Goal: Task Accomplishment & Management: Manage account settings

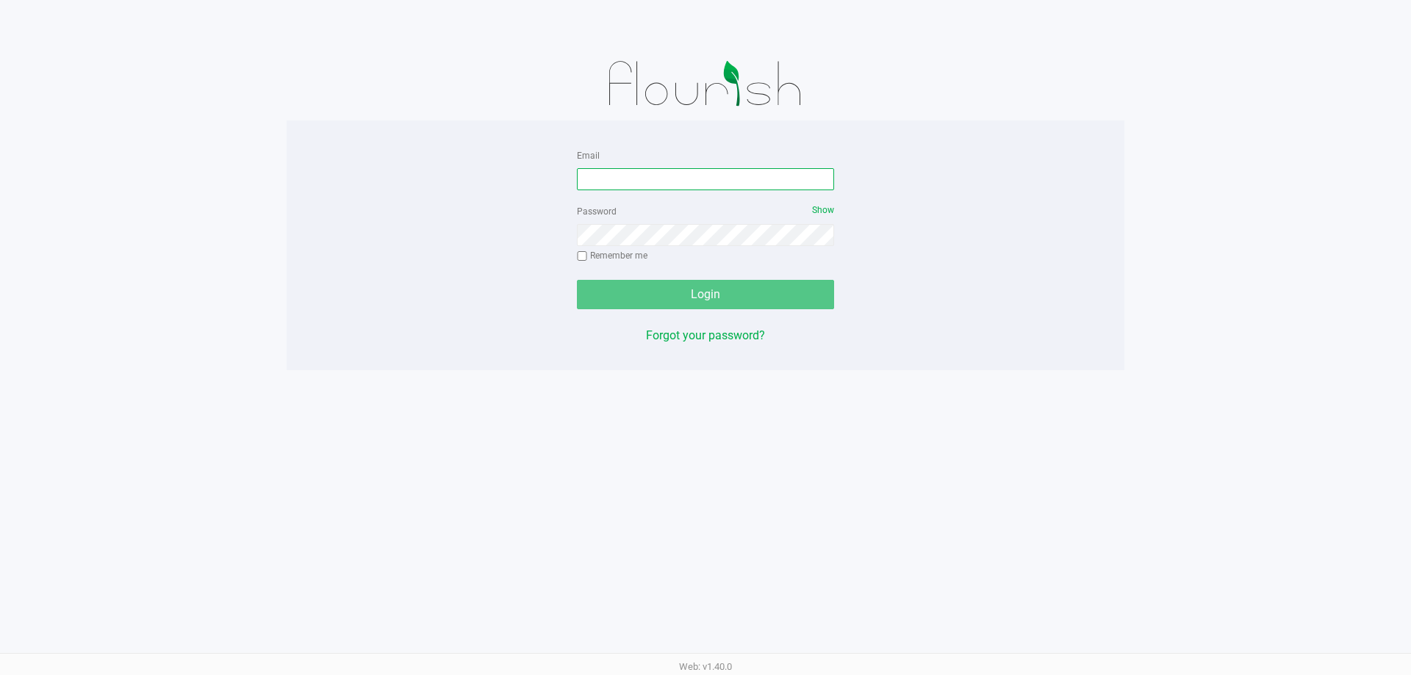
click at [691, 176] on input "Email" at bounding box center [705, 179] width 257 height 22
type input "[EMAIL_ADDRESS][DOMAIN_NAME]"
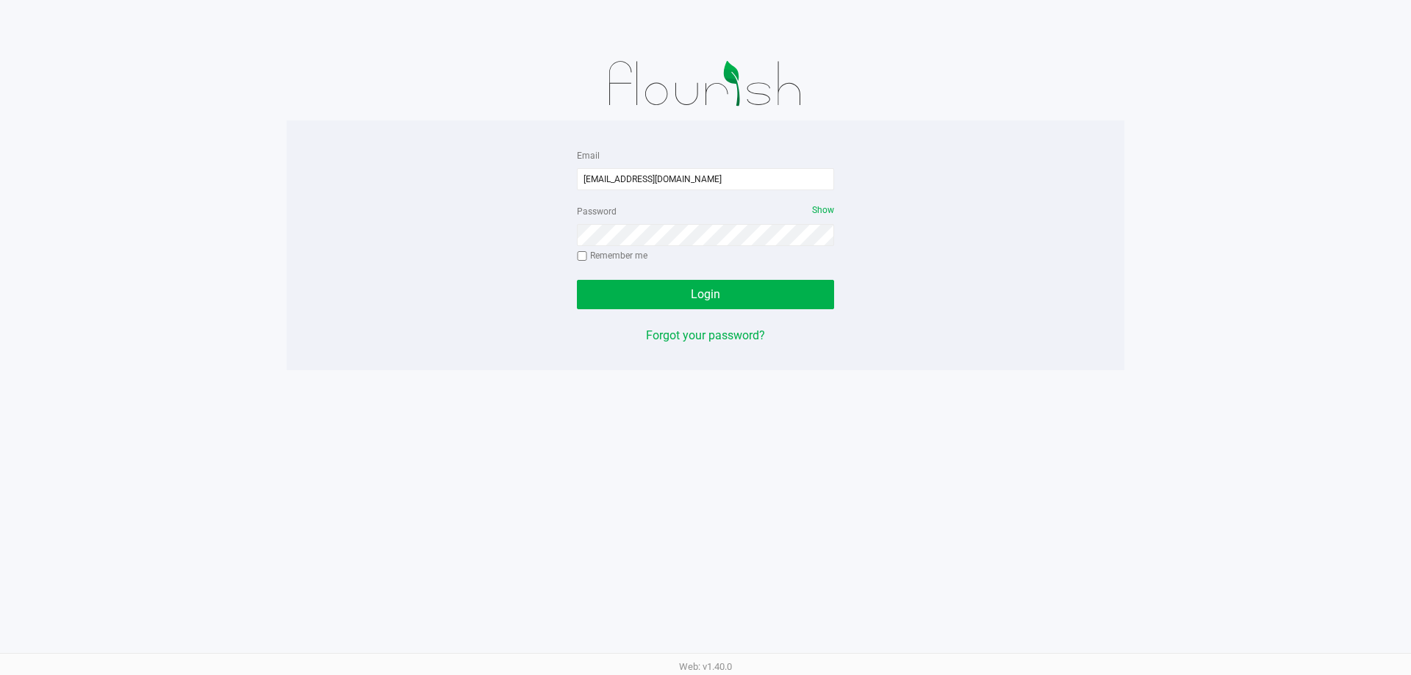
click at [653, 246] on div "Password Show Remember me" at bounding box center [705, 235] width 257 height 66
click at [577, 280] on button "Login" at bounding box center [705, 294] width 257 height 29
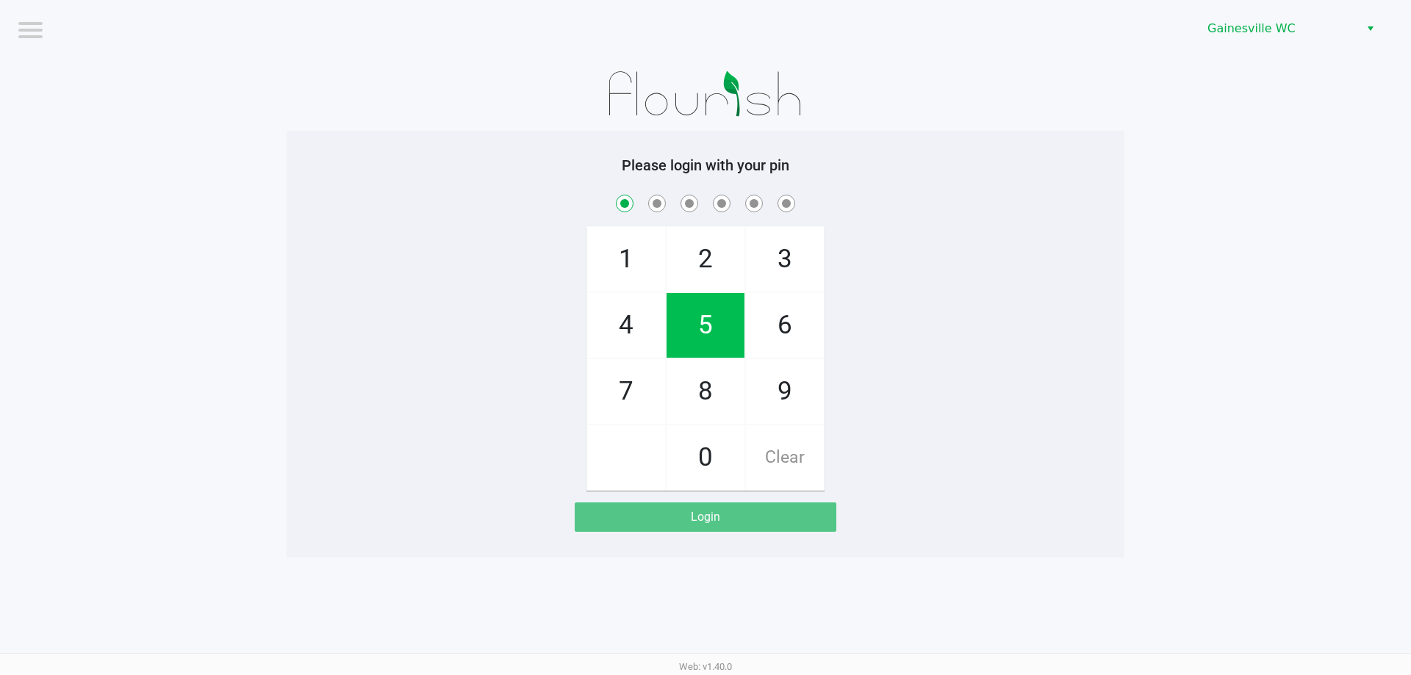
checkbox input "true"
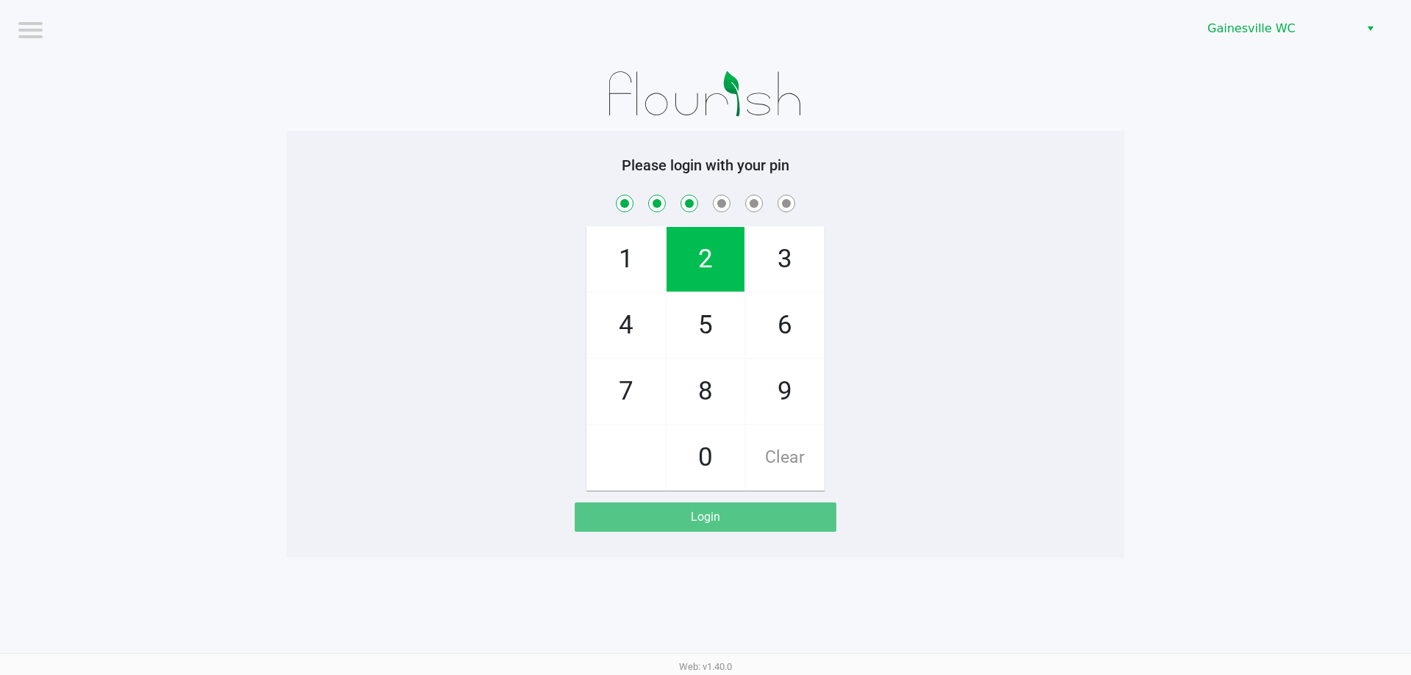
checkbox input "true"
click at [1312, 120] on app-pos-login-wrapper "Logout Gainesville WC Please login with your pin 1 4 7 2 5 8 0 3 6 9 Clear Login" at bounding box center [705, 279] width 1411 height 558
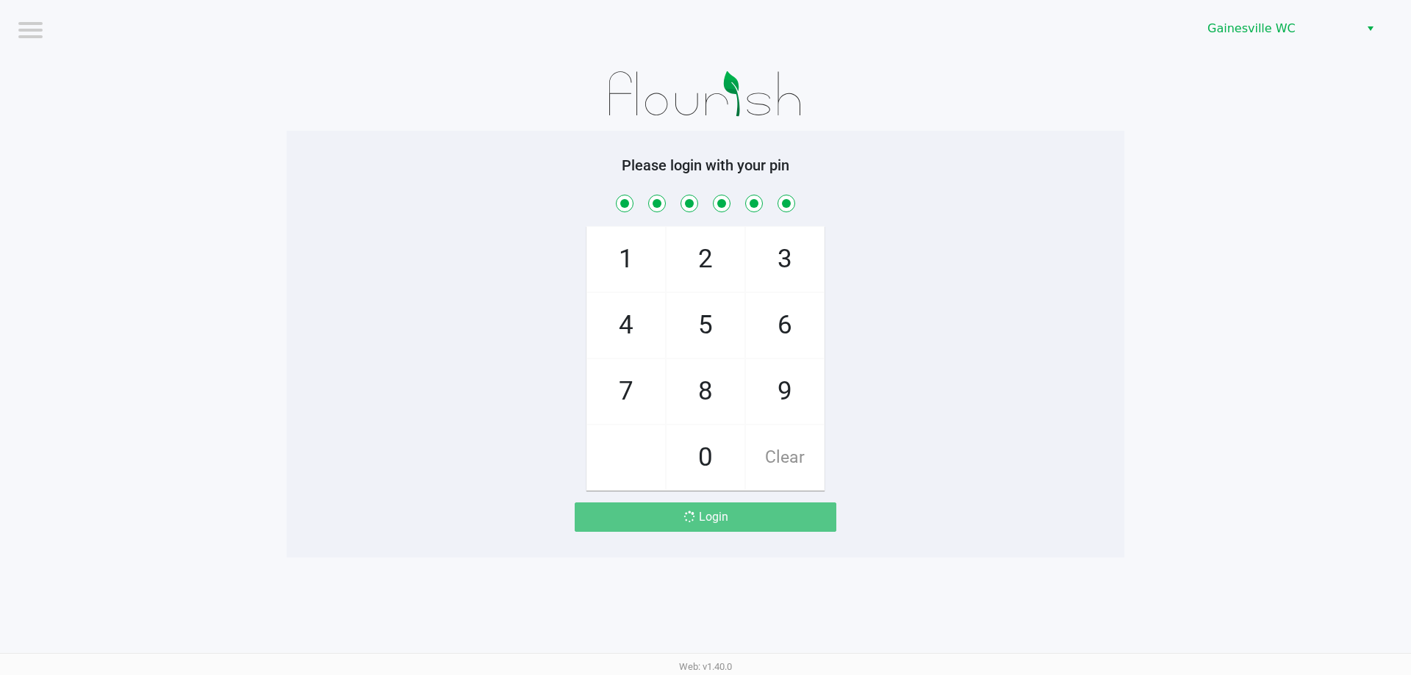
click at [789, 457] on span "Clear" at bounding box center [785, 457] width 78 height 65
checkbox input "false"
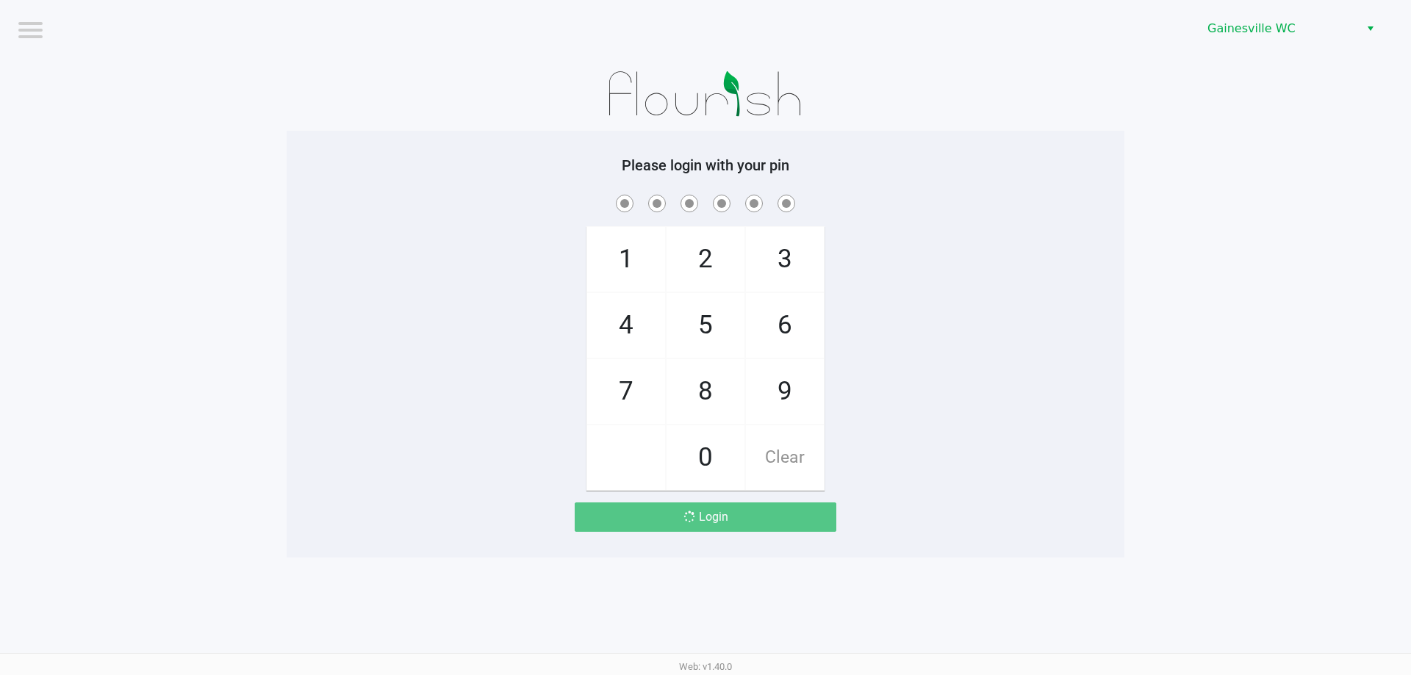
checkbox input "false"
checkbox input "true"
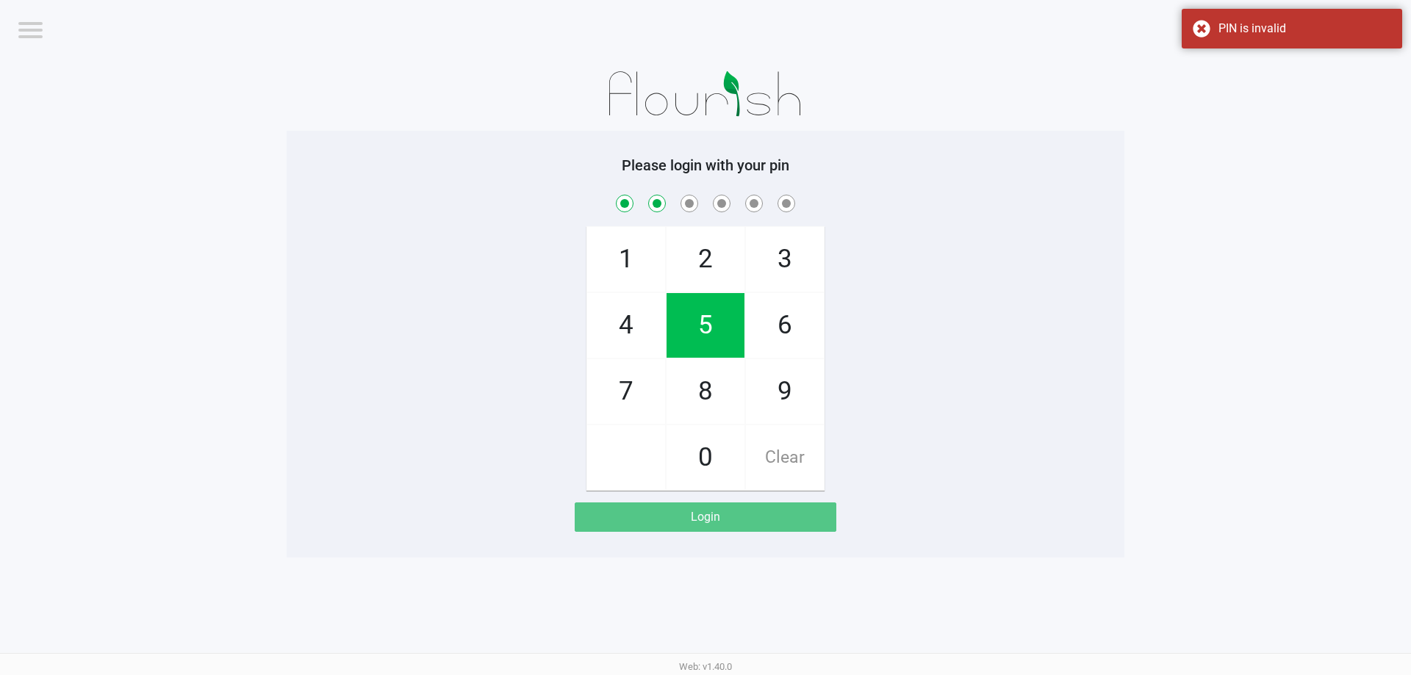
checkbox input "true"
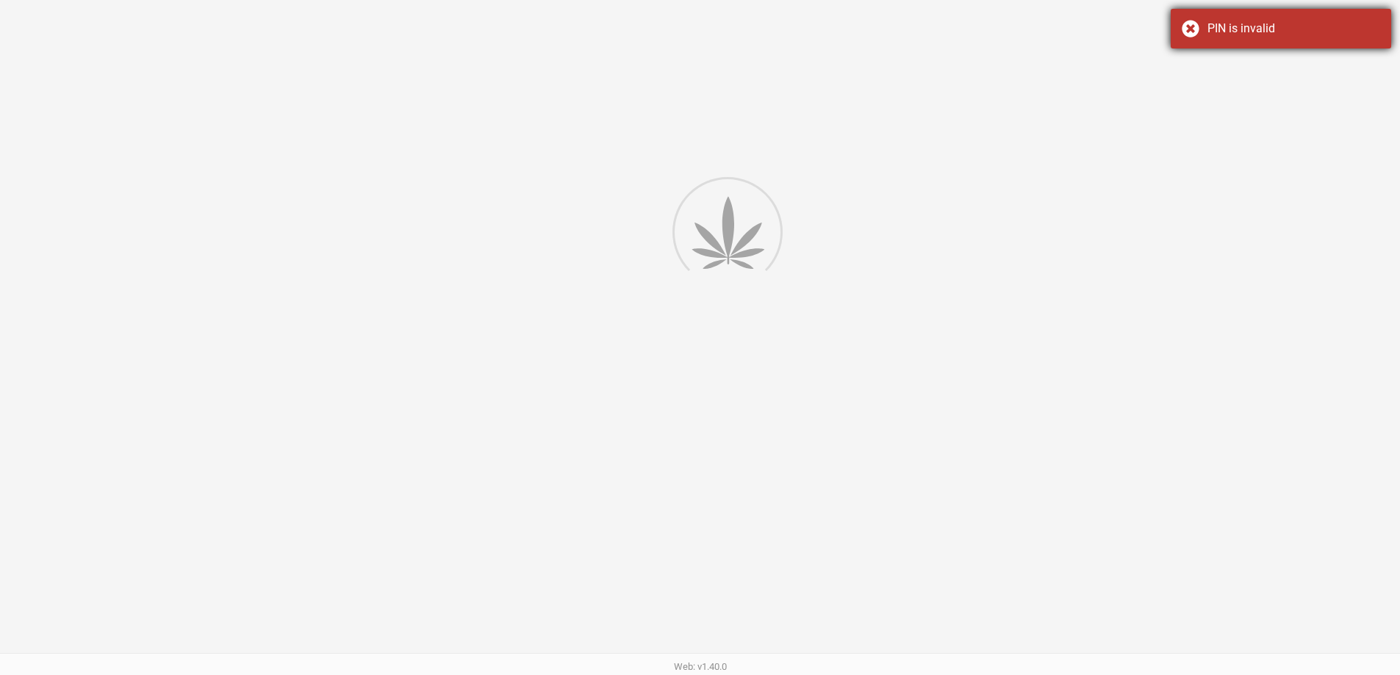
click at [1190, 38] on div "PIN is invalid" at bounding box center [1281, 29] width 220 height 40
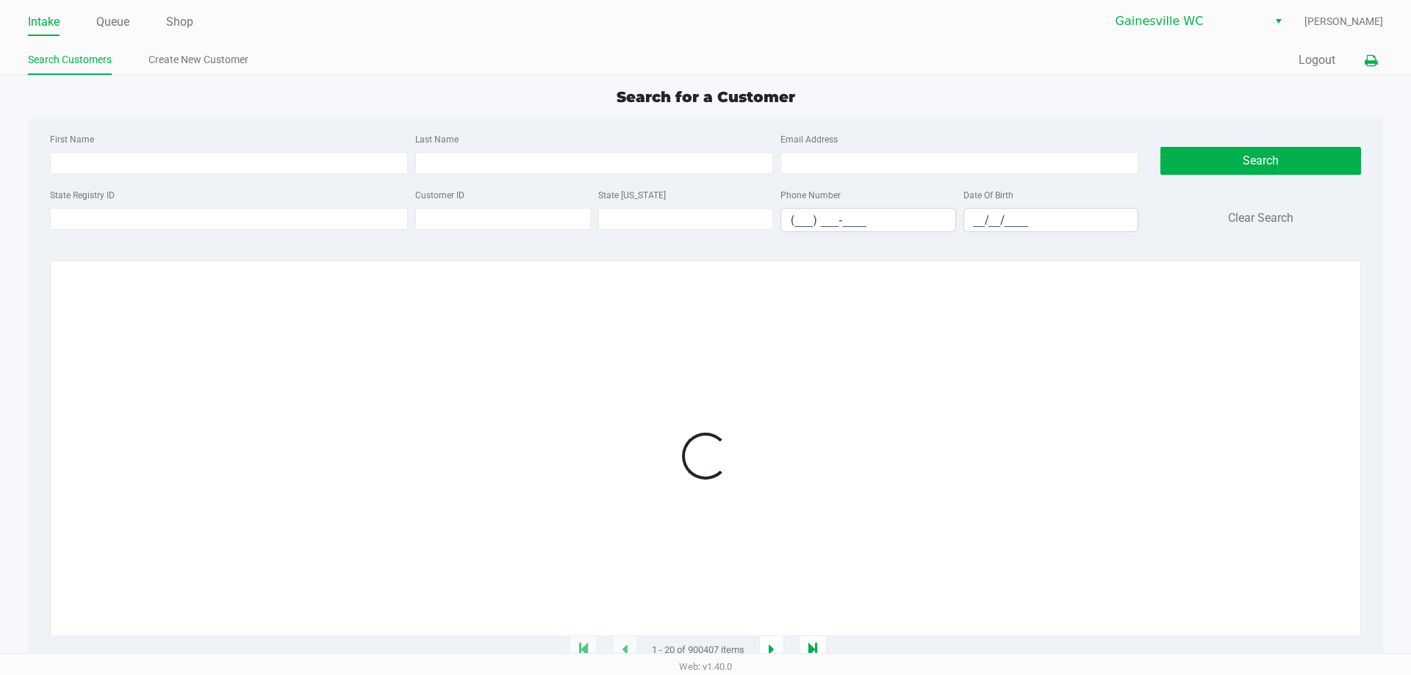
click at [1365, 60] on button at bounding box center [1371, 60] width 24 height 27
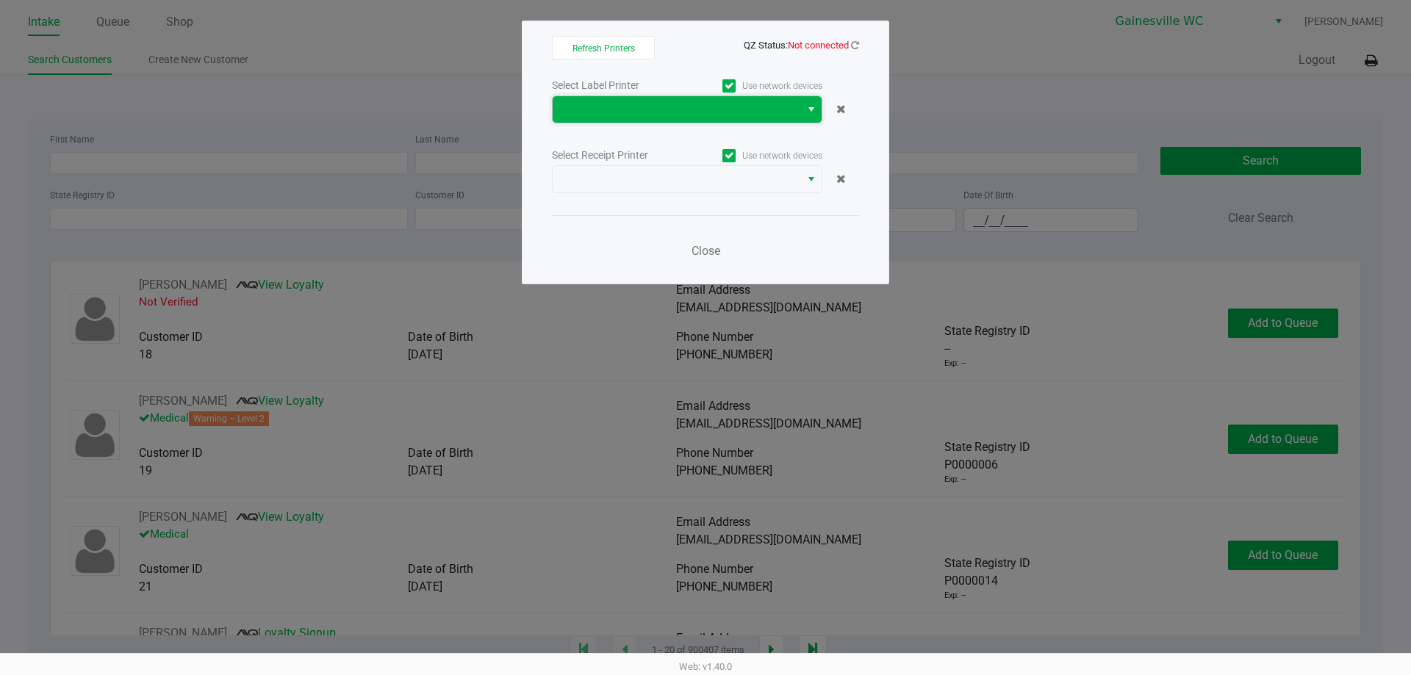
click at [643, 107] on span at bounding box center [676, 110] width 230 height 18
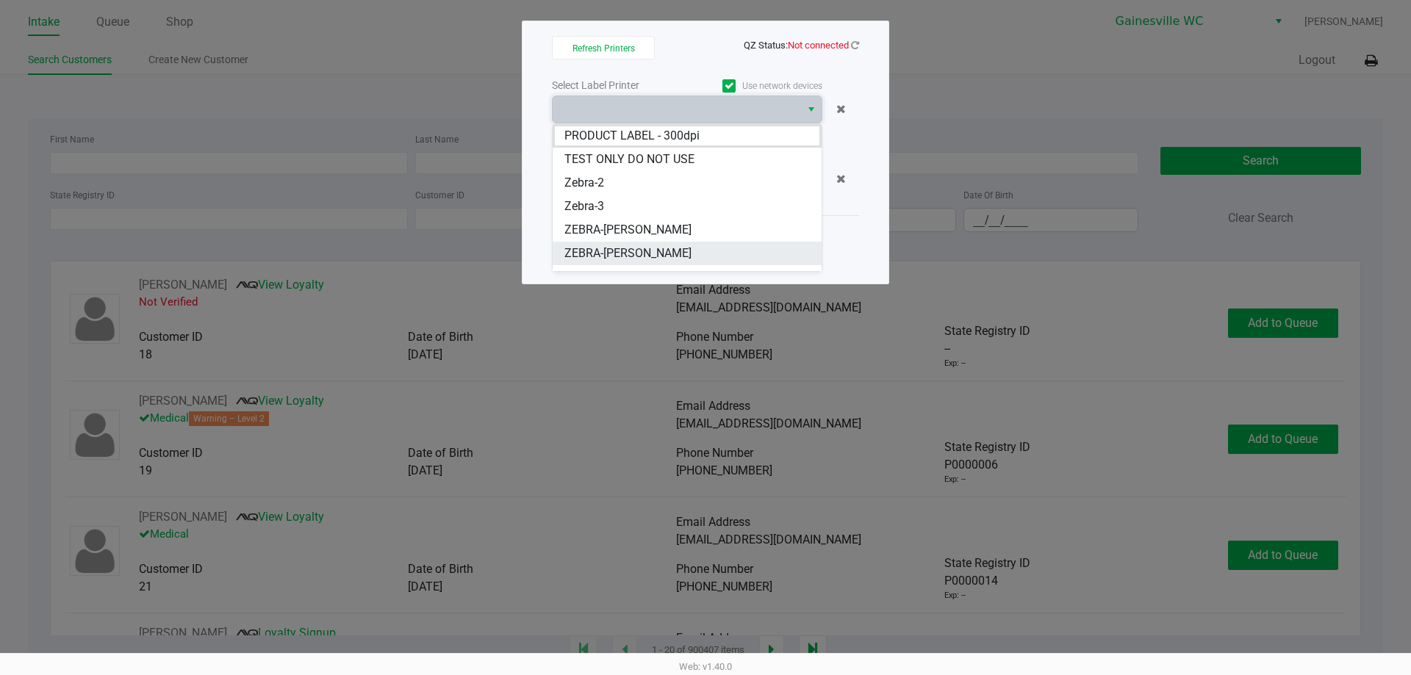
click at [633, 246] on span "ZEBRA-GARY-BARLOW" at bounding box center [627, 254] width 127 height 18
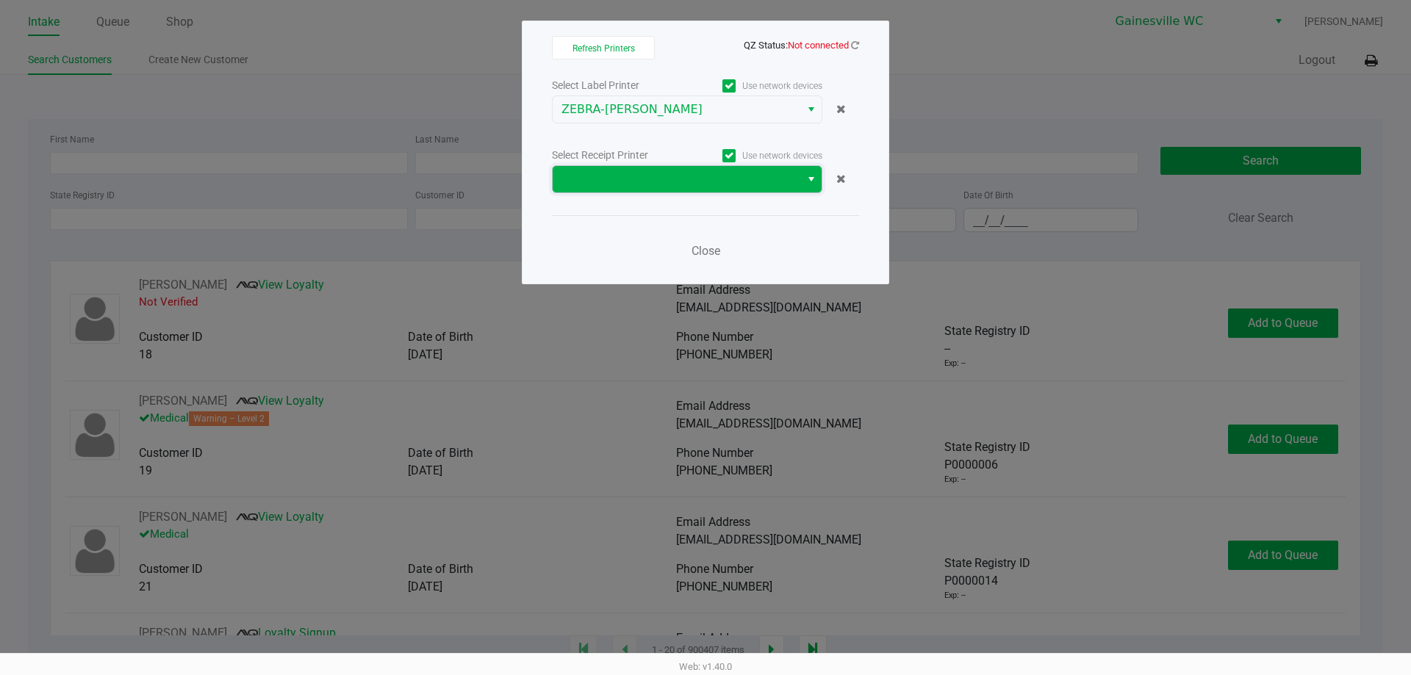
click at [660, 185] on span at bounding box center [676, 179] width 230 height 18
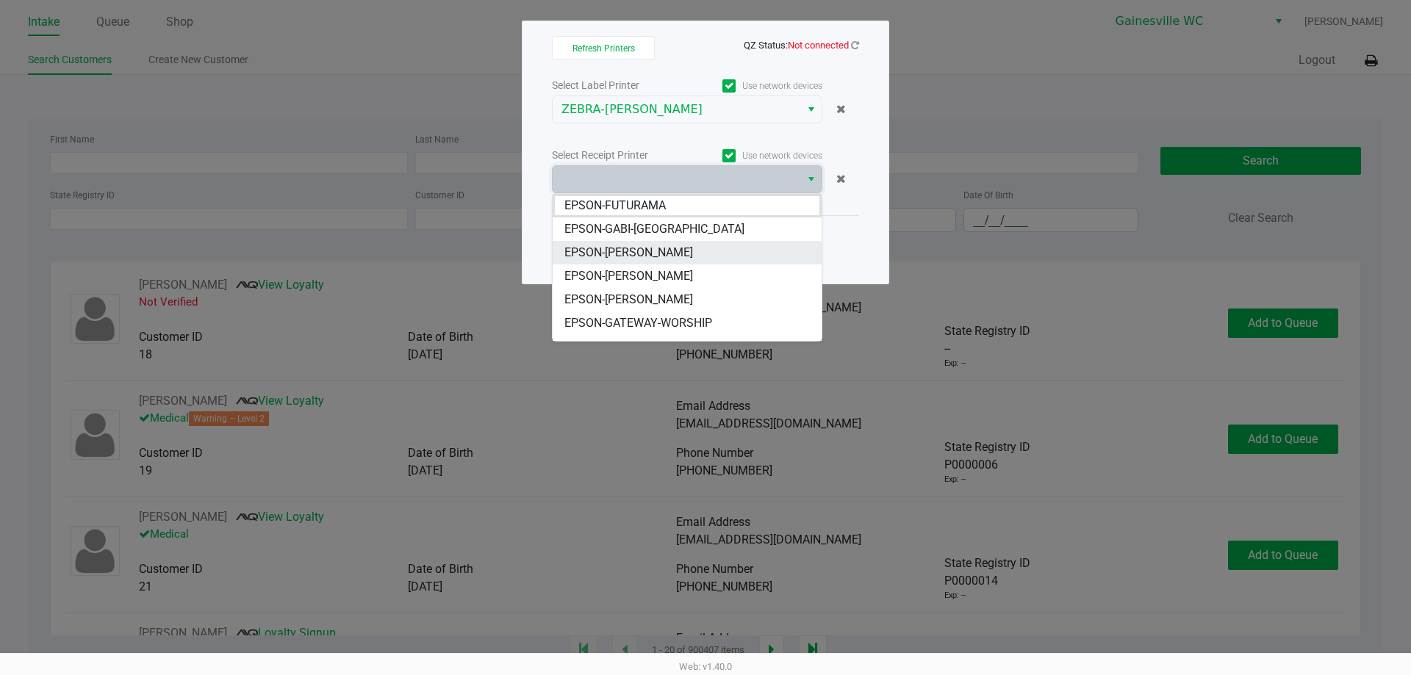
click at [677, 247] on span "EPSON-GARY-BARLOW" at bounding box center [628, 253] width 129 height 18
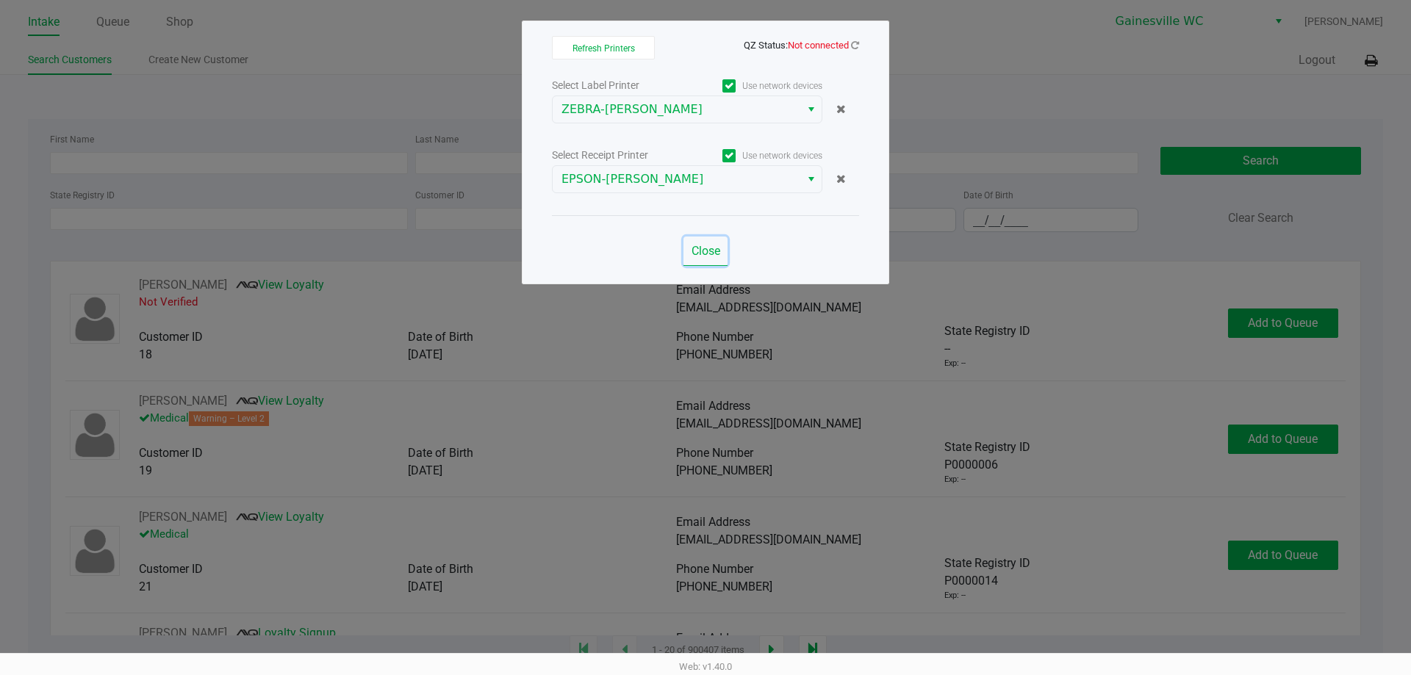
click at [705, 252] on span "Close" at bounding box center [705, 251] width 29 height 14
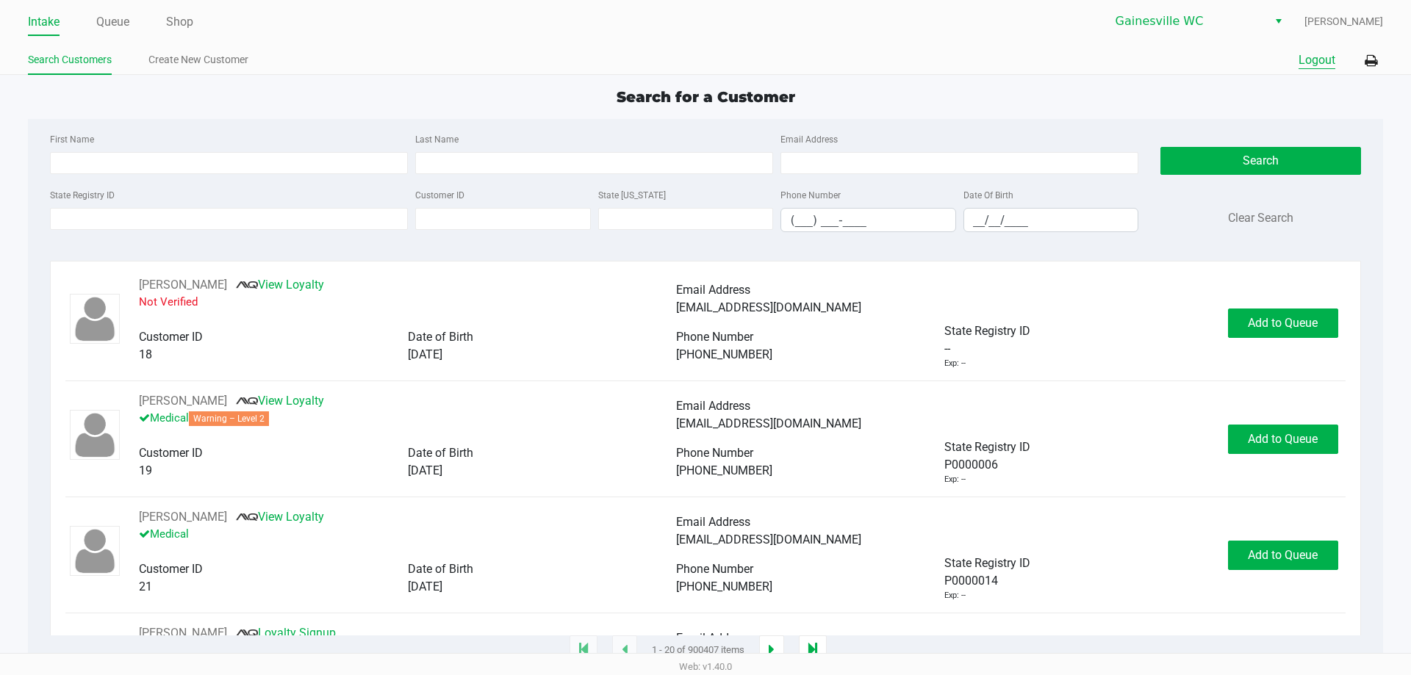
click at [1318, 62] on button "Logout" at bounding box center [1316, 60] width 37 height 18
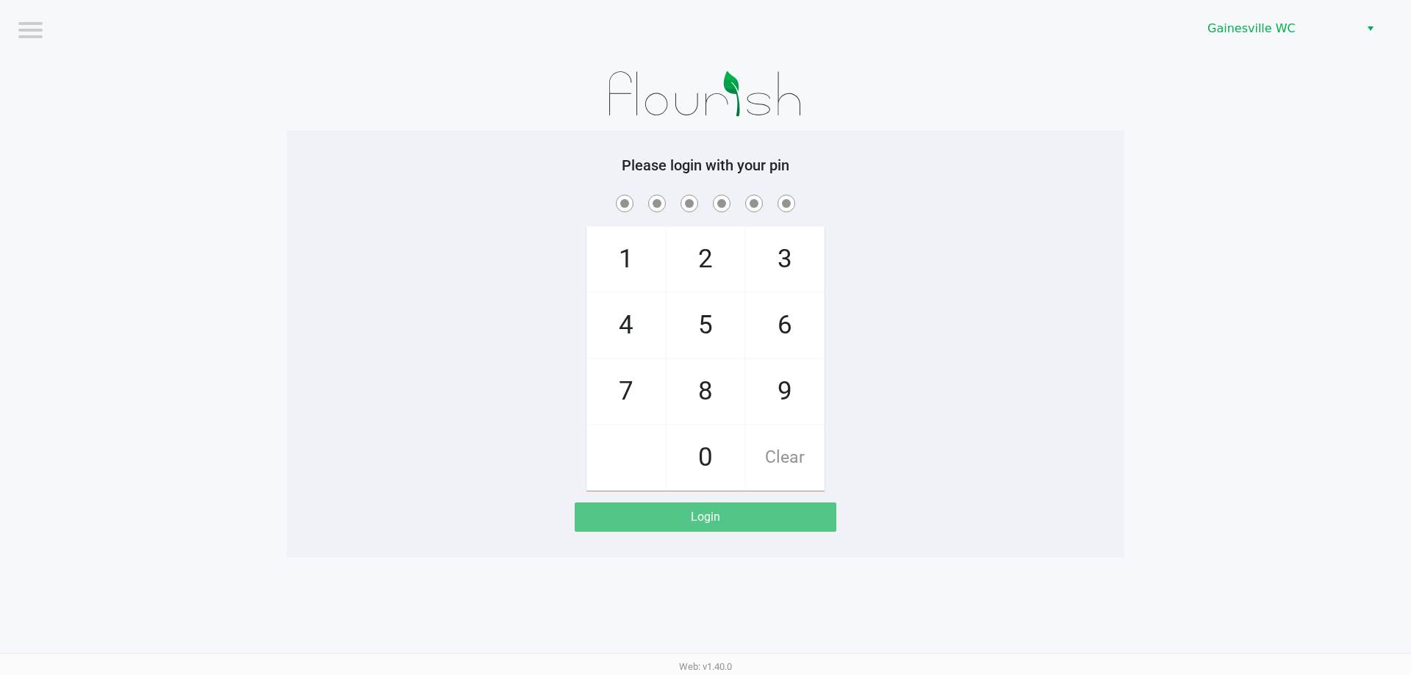
click at [1131, 417] on app-pos-login-wrapper "Logout Gainesville WC Please login with your pin 1 4 7 2 5 8 0 3 6 9 Clear Login" at bounding box center [705, 279] width 1411 height 558
drag, startPoint x: 1088, startPoint y: 137, endPoint x: 1061, endPoint y: 143, distance: 28.0
click at [1088, 137] on div "Please login with your pin 1 4 7 2 5 8 0 3 6 9 Clear Login" at bounding box center [706, 344] width 838 height 427
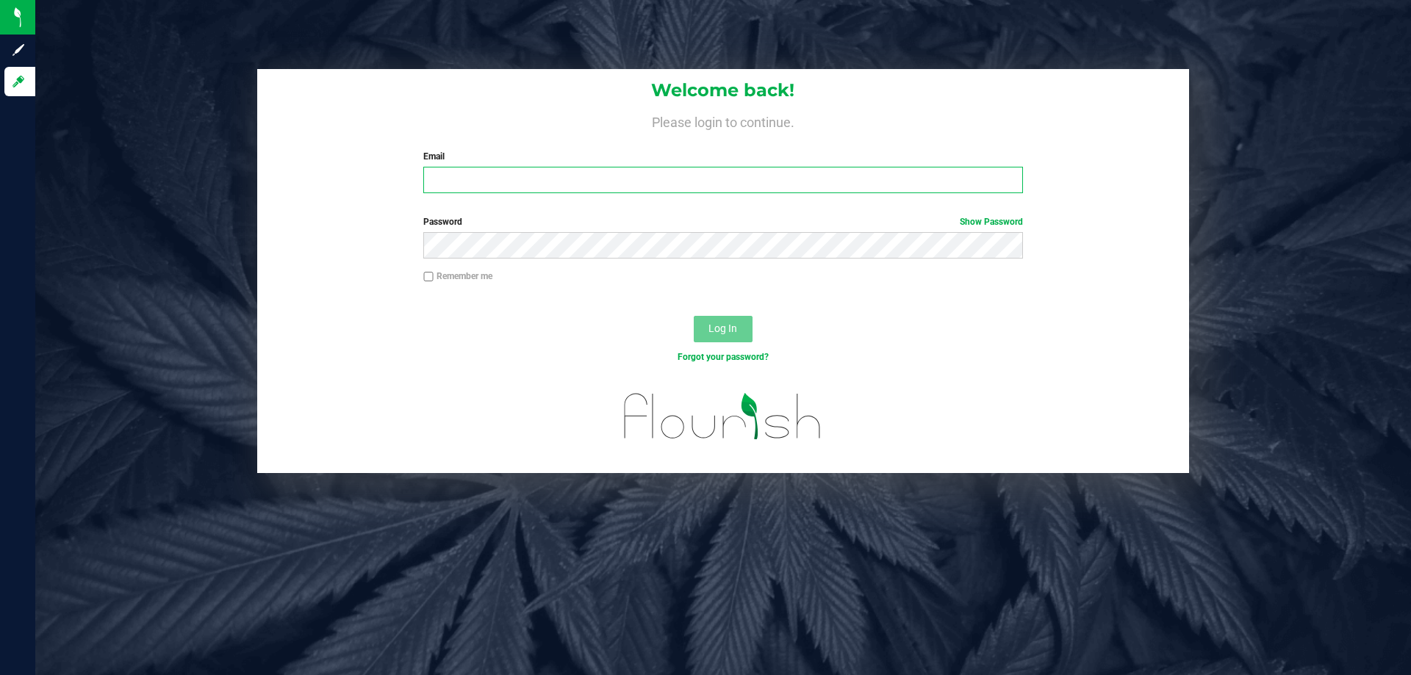
click at [476, 186] on input "Email" at bounding box center [722, 180] width 599 height 26
type input "[EMAIL_ADDRESS][DOMAIN_NAME]"
click at [694, 316] on button "Log In" at bounding box center [723, 329] width 59 height 26
